Goal: Information Seeking & Learning: Learn about a topic

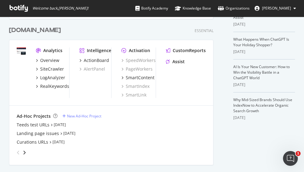
click at [34, 31] on div "[DOMAIN_NAME]" at bounding box center [35, 30] width 52 height 9
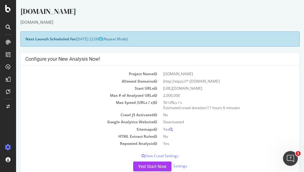
click at [262, 77] on td "[DOMAIN_NAME]" at bounding box center [227, 73] width 135 height 7
click at [248, 96] on td "2,000,000" at bounding box center [227, 95] width 135 height 7
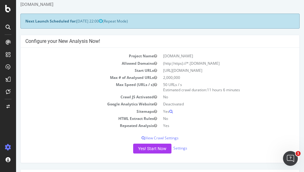
scroll to position [31, 0]
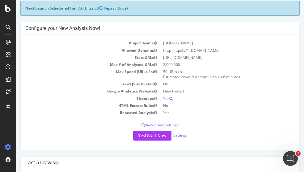
click at [256, 55] on td "[URL][DOMAIN_NAME]" at bounding box center [227, 57] width 135 height 7
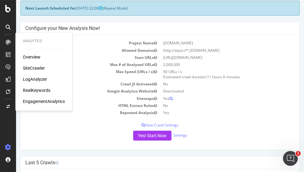
click at [34, 66] on div "SiteCrawler" at bounding box center [34, 68] width 22 height 6
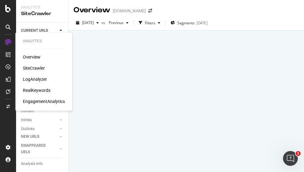
click at [38, 78] on div "LogAnalyzer" at bounding box center [35, 79] width 24 height 6
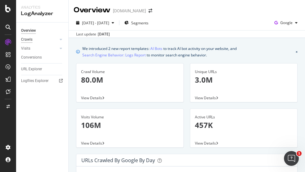
click at [28, 38] on div "Crawls" at bounding box center [26, 39] width 11 height 6
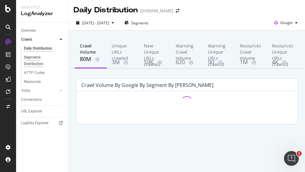
click at [34, 62] on div "Segments Distribution" at bounding box center [41, 60] width 34 height 13
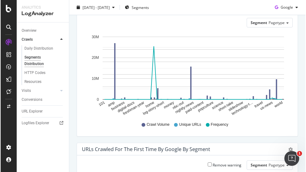
scroll to position [62, 0]
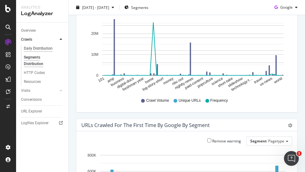
click at [41, 48] on div "Daily Distribution" at bounding box center [38, 48] width 29 height 6
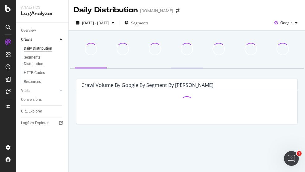
click at [87, 107] on div at bounding box center [186, 102] width 211 height 12
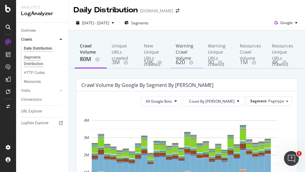
click at [35, 64] on div "Segments Distribution" at bounding box center [41, 60] width 34 height 13
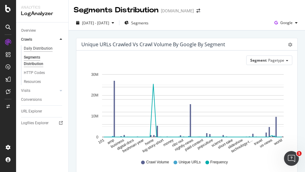
click at [44, 49] on div "Daily Distribution" at bounding box center [38, 48] width 29 height 6
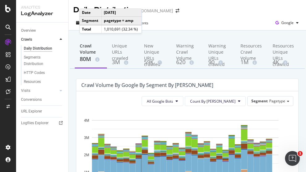
click at [40, 152] on div "Overview Crawls Daily Distribution Segments Distribution HTTP Codes Resources V…" at bounding box center [42, 98] width 52 height 150
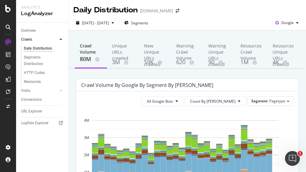
click at [289, 88] on div "Crawl Volume by google by Segment by [PERSON_NAME]" at bounding box center [187, 85] width 222 height 12
click at [149, 63] on div "59K" at bounding box center [155, 62] width 22 height 8
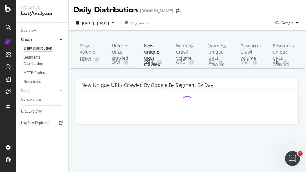
click at [148, 23] on span "Segments" at bounding box center [139, 22] width 17 height 5
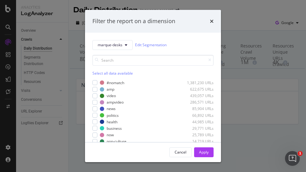
click at [94, 72] on div "Select all data available" at bounding box center [152, 73] width 121 height 5
click at [95, 81] on icon "modal" at bounding box center [95, 82] width 3 height 3
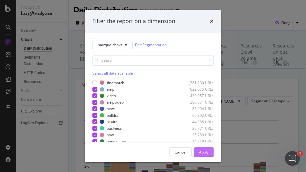
click at [204, 153] on div "Apply" at bounding box center [204, 152] width 10 height 5
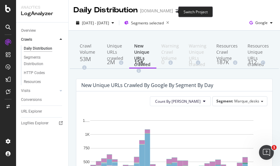
click at [175, 12] on icon "arrow-right-arrow-left" at bounding box center [177, 11] width 4 height 4
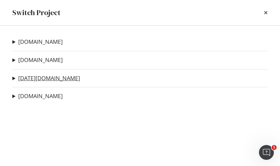
click at [23, 76] on link "[DATE][DOMAIN_NAME]" at bounding box center [49, 78] width 62 height 6
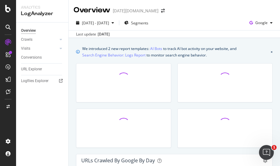
click at [192, 37] on div "Last update [DATE]" at bounding box center [174, 33] width 211 height 7
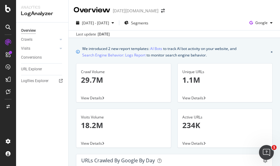
click at [199, 29] on div "[DATE] - [DATE] Segments Google" at bounding box center [174, 24] width 211 height 12
click at [40, 39] on link "Crawls" at bounding box center [39, 39] width 37 height 6
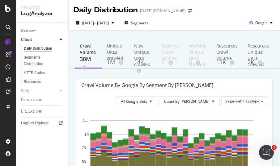
click at [145, 60] on div "14K" at bounding box center [142, 66] width 17 height 16
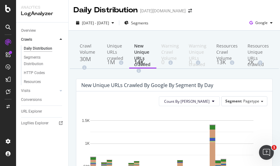
click at [118, 54] on div "Unique URLs crawled" at bounding box center [115, 50] width 17 height 15
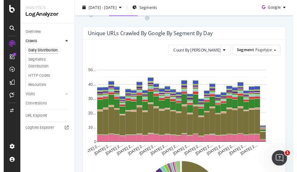
scroll to position [93, 0]
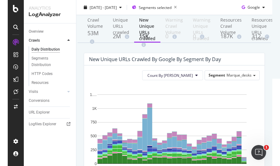
scroll to position [93, 0]
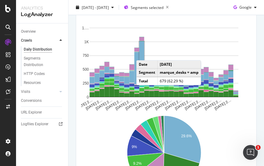
click at [143, 54] on rect "A chart." at bounding box center [142, 59] width 5 height 37
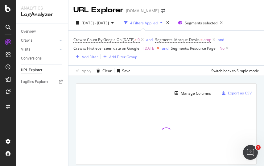
click at [161, 48] on icon at bounding box center [158, 48] width 5 height 6
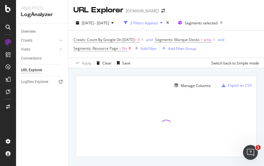
click at [130, 48] on icon at bounding box center [129, 48] width 5 height 6
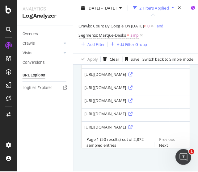
scroll to position [770, 0]
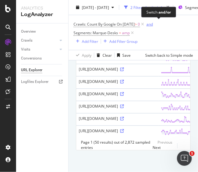
click at [153, 24] on div "and" at bounding box center [149, 24] width 6 height 5
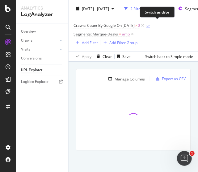
click at [150, 25] on div "or" at bounding box center [148, 25] width 4 height 5
click at [133, 32] on icon at bounding box center [132, 34] width 5 height 6
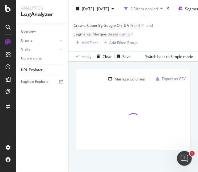
scroll to position [10, 0]
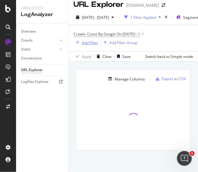
click at [83, 40] on div "Add Filter" at bounding box center [90, 42] width 16 height 5
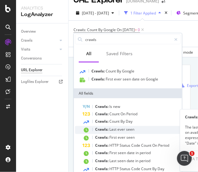
scroll to position [14, 0]
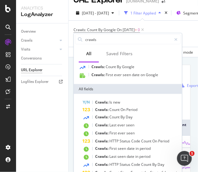
type input "crawls"
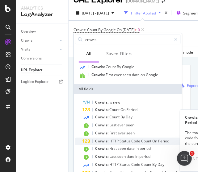
click at [116, 142] on span "HTTP" at bounding box center [114, 141] width 10 height 5
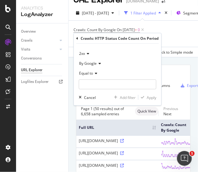
click at [147, 68] on div "By Google" at bounding box center [118, 64] width 78 height 10
click at [124, 57] on div "2xx" at bounding box center [118, 54] width 78 height 10
click at [83, 97] on div "button" at bounding box center [80, 98] width 8 height 4
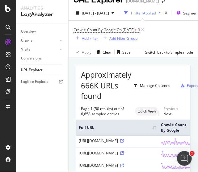
click at [121, 39] on div "Add Filter Group" at bounding box center [123, 38] width 28 height 5
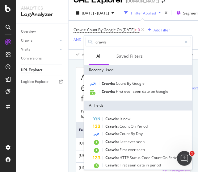
click at [179, 24] on div "Crawls: Count By Google On 2025-08-29 > 0 Add Filter AND Add Filter" at bounding box center [134, 35] width 120 height 29
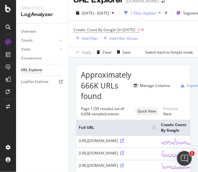
click at [145, 29] on icon at bounding box center [142, 30] width 5 height 6
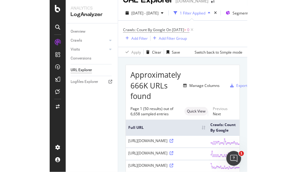
scroll to position [1, 0]
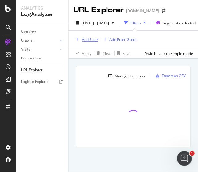
click at [88, 38] on div "Add Filter" at bounding box center [90, 39] width 16 height 5
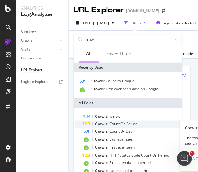
click at [118, 125] on span "Count" at bounding box center [114, 124] width 11 height 5
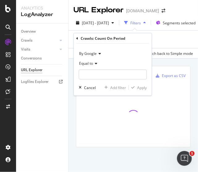
click at [90, 61] on span "Equal to" at bounding box center [86, 63] width 14 height 5
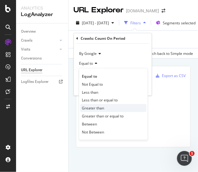
click at [101, 110] on span "Greater than" at bounding box center [93, 108] width 22 height 5
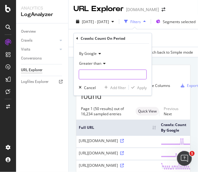
click at [115, 75] on input "number" at bounding box center [113, 75] width 68 height 10
type input "0"
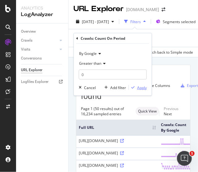
click at [144, 89] on div "Apply" at bounding box center [142, 87] width 10 height 5
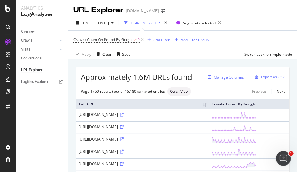
click at [225, 77] on div "Manage Columns" at bounding box center [229, 77] width 30 height 5
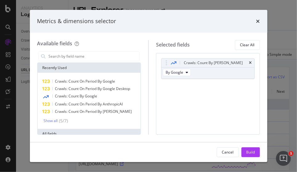
click at [213, 26] on div "Metrics & dimensions selector" at bounding box center [149, 21] width 238 height 23
click at [250, 61] on icon "times" at bounding box center [251, 63] width 3 height 4
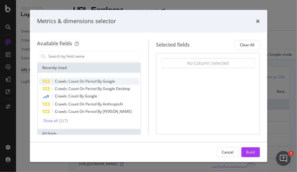
click at [66, 80] on span "Crawls: Count On Period By Google" at bounding box center [85, 81] width 60 height 5
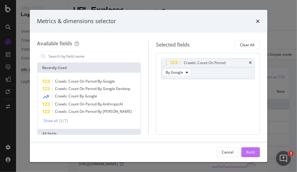
click at [249, 150] on div "Build" at bounding box center [251, 152] width 9 height 5
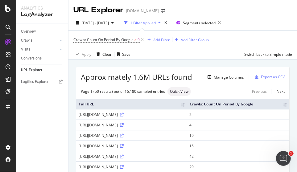
click at [282, 106] on th "Crawls: Count On Period By Google" at bounding box center [238, 104] width 102 height 10
click at [281, 105] on th "Crawls: Count On Period By Google" at bounding box center [245, 104] width 87 height 10
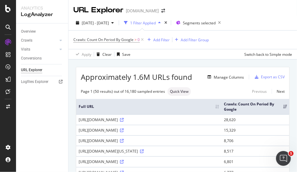
click at [243, 43] on div "Crawls: Count On Period By Google > 0 Add Filter Add Filter Group" at bounding box center [183, 40] width 219 height 19
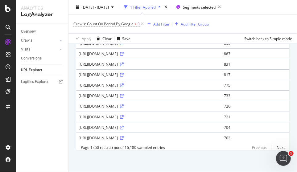
scroll to position [529, 0]
click at [276, 148] on link "Next" at bounding box center [278, 147] width 13 height 9
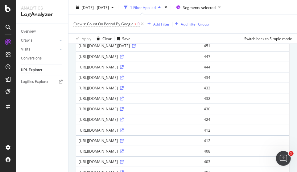
scroll to position [427, 0]
click at [136, 48] on icon at bounding box center [134, 46] width 4 height 4
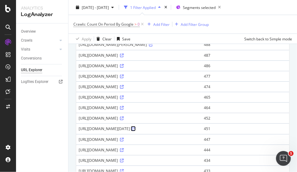
scroll to position [334, 0]
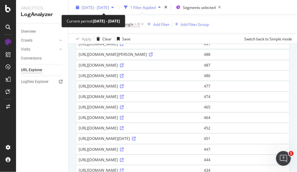
click at [109, 8] on span "[DATE] - [DATE]" at bounding box center [95, 7] width 27 height 5
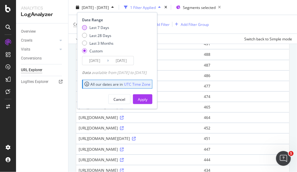
click at [83, 26] on div "Last 7 Days" at bounding box center [84, 27] width 5 height 5
type input "2025/09/11"
click at [148, 99] on div "Apply" at bounding box center [143, 99] width 10 height 5
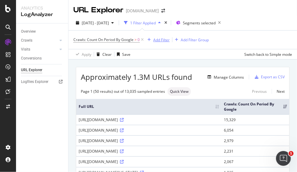
click at [163, 39] on div "Add Filter" at bounding box center [161, 39] width 16 height 5
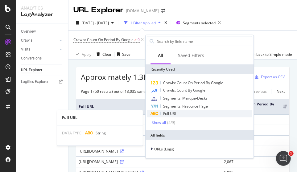
click at [176, 113] on span "Full URL" at bounding box center [170, 113] width 14 height 5
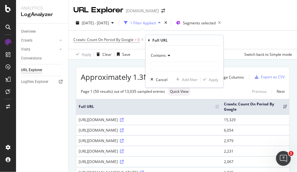
click at [164, 53] on span "Contains" at bounding box center [158, 55] width 15 height 5
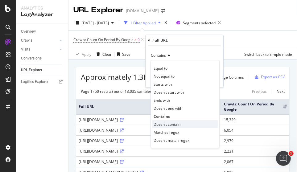
click at [175, 124] on span "Doesn't contain" at bounding box center [167, 124] width 27 height 5
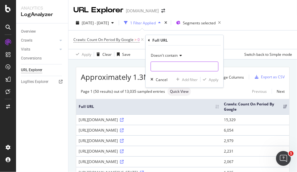
click at [180, 63] on input "text" at bounding box center [184, 67] width 67 height 10
type input "/amp"
click at [209, 82] on button "Apply" at bounding box center [210, 80] width 18 height 6
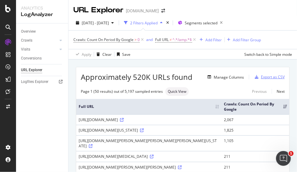
click at [264, 75] on div "Export as CSV" at bounding box center [273, 76] width 24 height 5
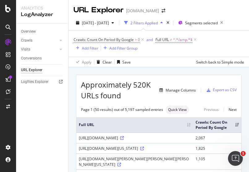
click at [223, 8] on div "URL Explorer nbcnews.com" at bounding box center [159, 7] width 180 height 15
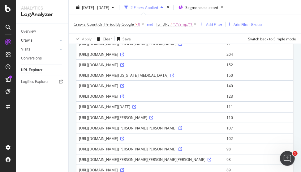
scroll to position [100, 0]
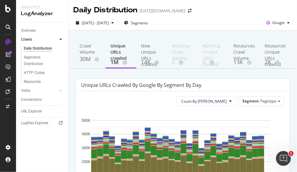
scroll to position [93, 0]
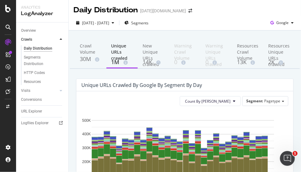
scroll to position [93, 0]
